Goal: Transaction & Acquisition: Download file/media

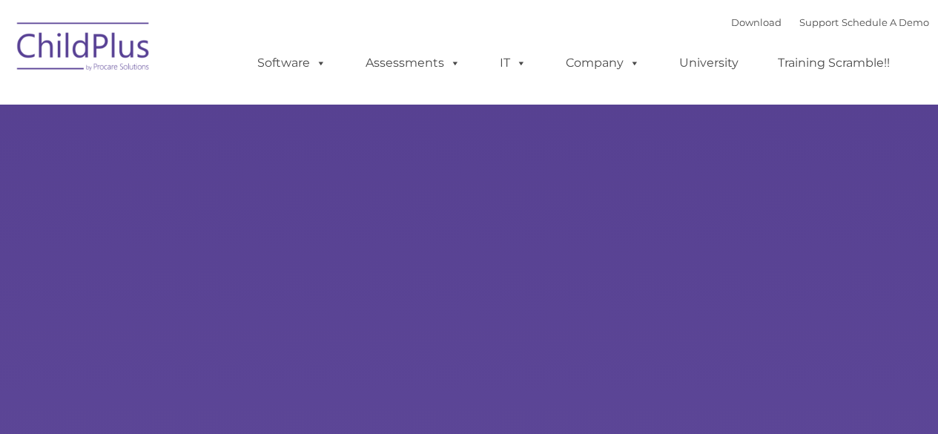
type input ""
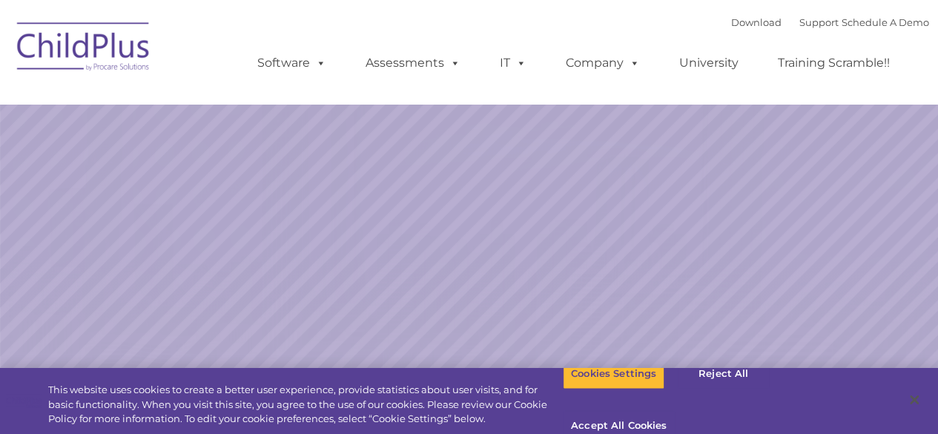
select select "MEDIUM"
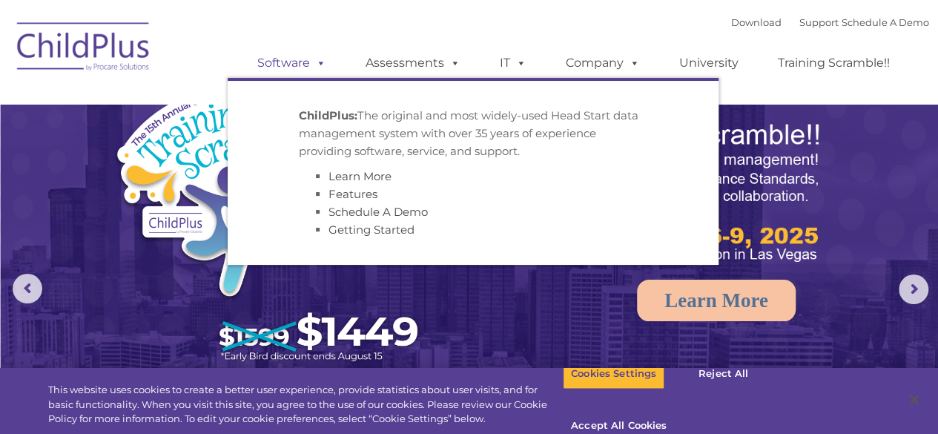
click at [297, 59] on link "Software" at bounding box center [292, 63] width 99 height 30
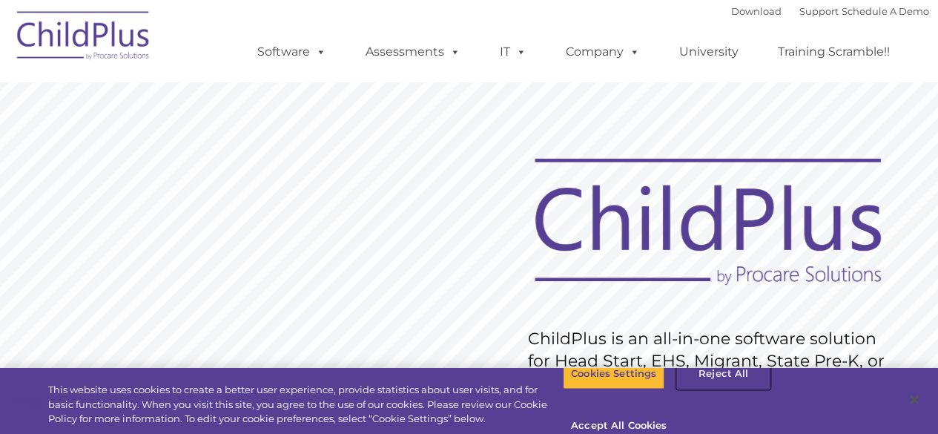
click at [705, 387] on button "Reject All" at bounding box center [723, 373] width 93 height 31
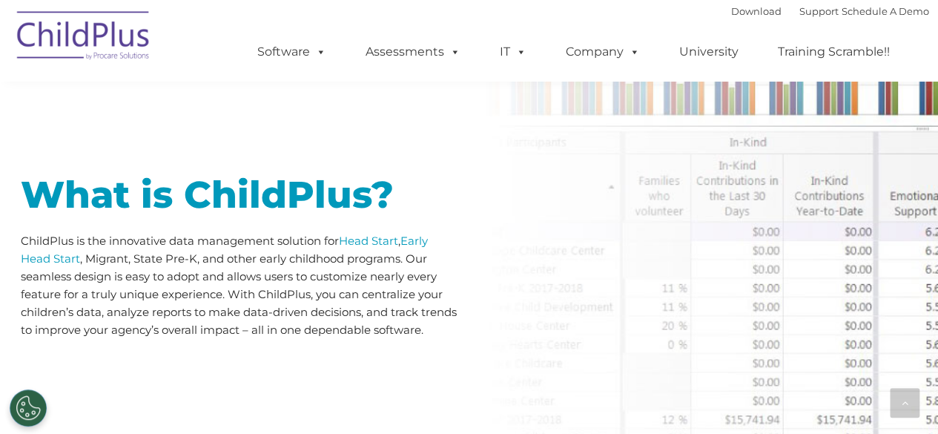
scroll to position [586, 0]
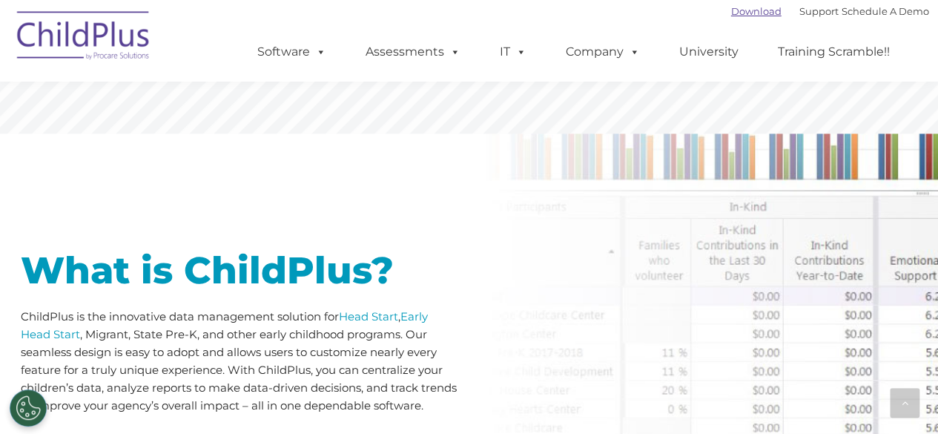
click at [731, 9] on link "Download" at bounding box center [756, 11] width 50 height 12
